Goal: Find specific page/section: Find specific page/section

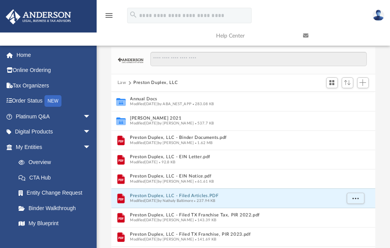
scroll to position [170, 258]
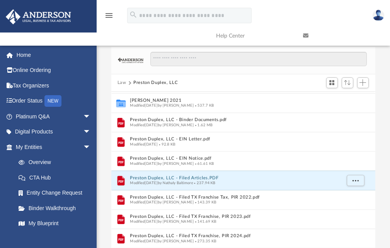
click at [120, 82] on button "Law" at bounding box center [122, 82] width 9 height 7
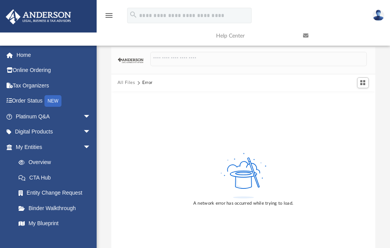
click at [130, 82] on button "All Files" at bounding box center [127, 82] width 18 height 7
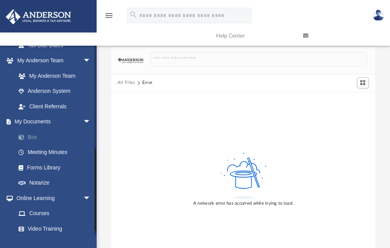
scroll to position [242, 0]
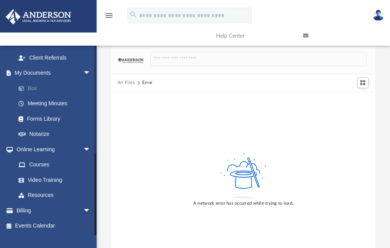
click at [36, 87] on link "Box" at bounding box center [57, 87] width 92 height 15
click at [29, 89] on link "Box" at bounding box center [57, 87] width 92 height 15
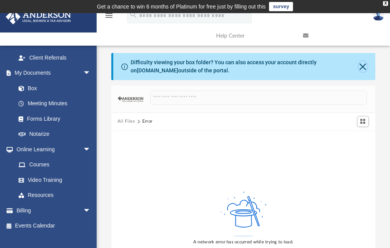
click at [359, 68] on button "Close" at bounding box center [363, 66] width 9 height 11
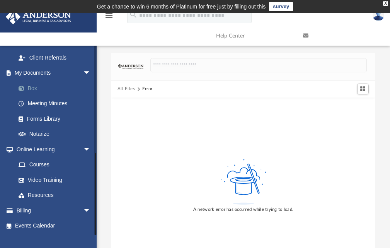
click at [34, 88] on link "Box" at bounding box center [57, 87] width 92 height 15
click at [39, 73] on link "My Documents arrow_drop_down" at bounding box center [53, 72] width 97 height 15
click at [37, 150] on link "Online Learning arrow_drop_down" at bounding box center [53, 149] width 97 height 15
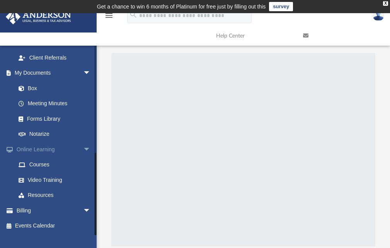
click at [83, 148] on span "arrow_drop_down" at bounding box center [90, 150] width 15 height 16
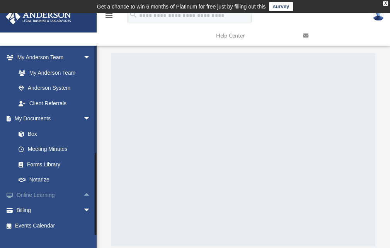
scroll to position [196, 0]
click at [83, 193] on span "arrow_drop_up" at bounding box center [90, 195] width 15 height 16
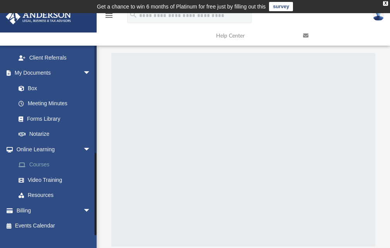
click at [39, 164] on link "Courses" at bounding box center [57, 164] width 92 height 15
